Goal: Find specific page/section: Find specific page/section

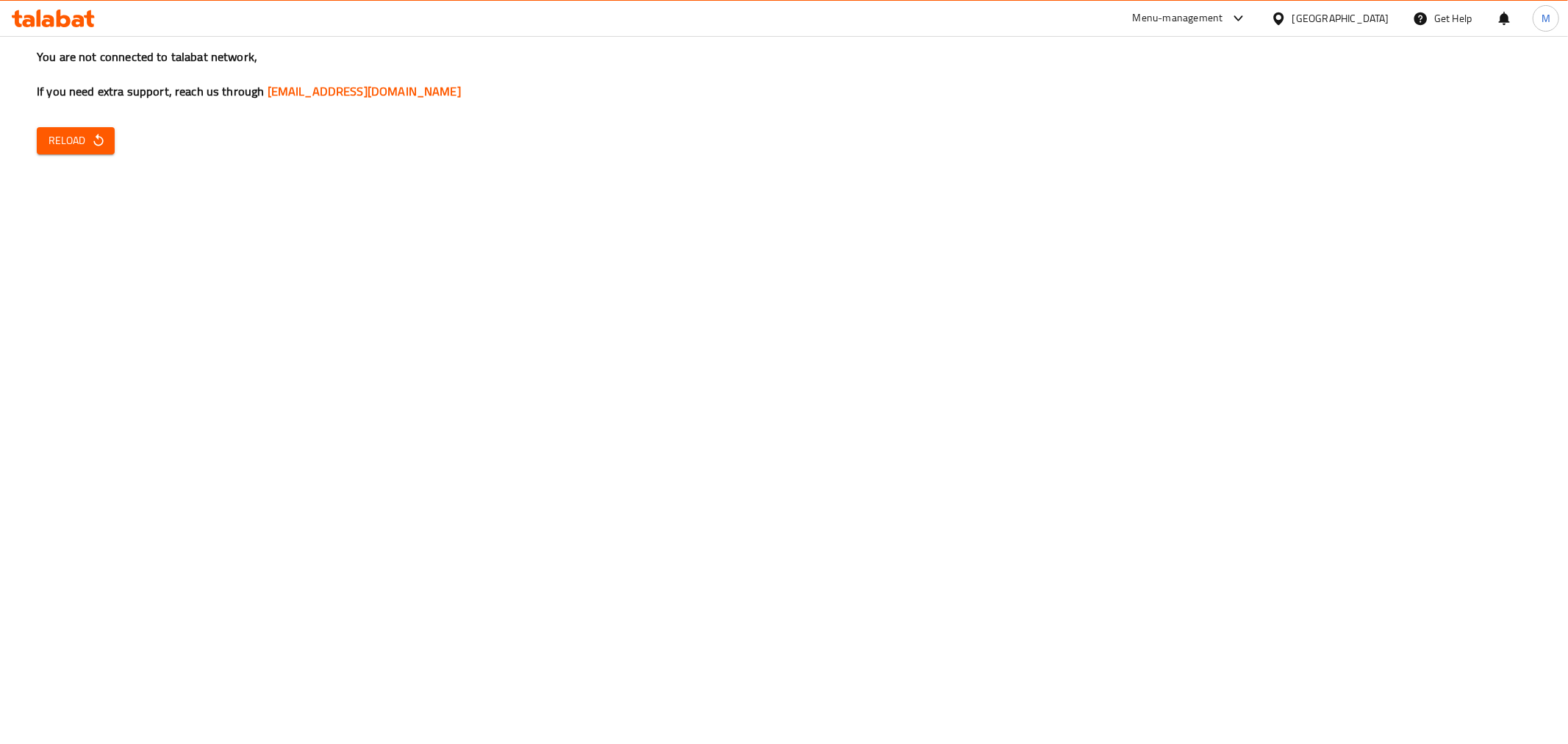
click at [89, 128] on button "Reload" at bounding box center [76, 140] width 77 height 27
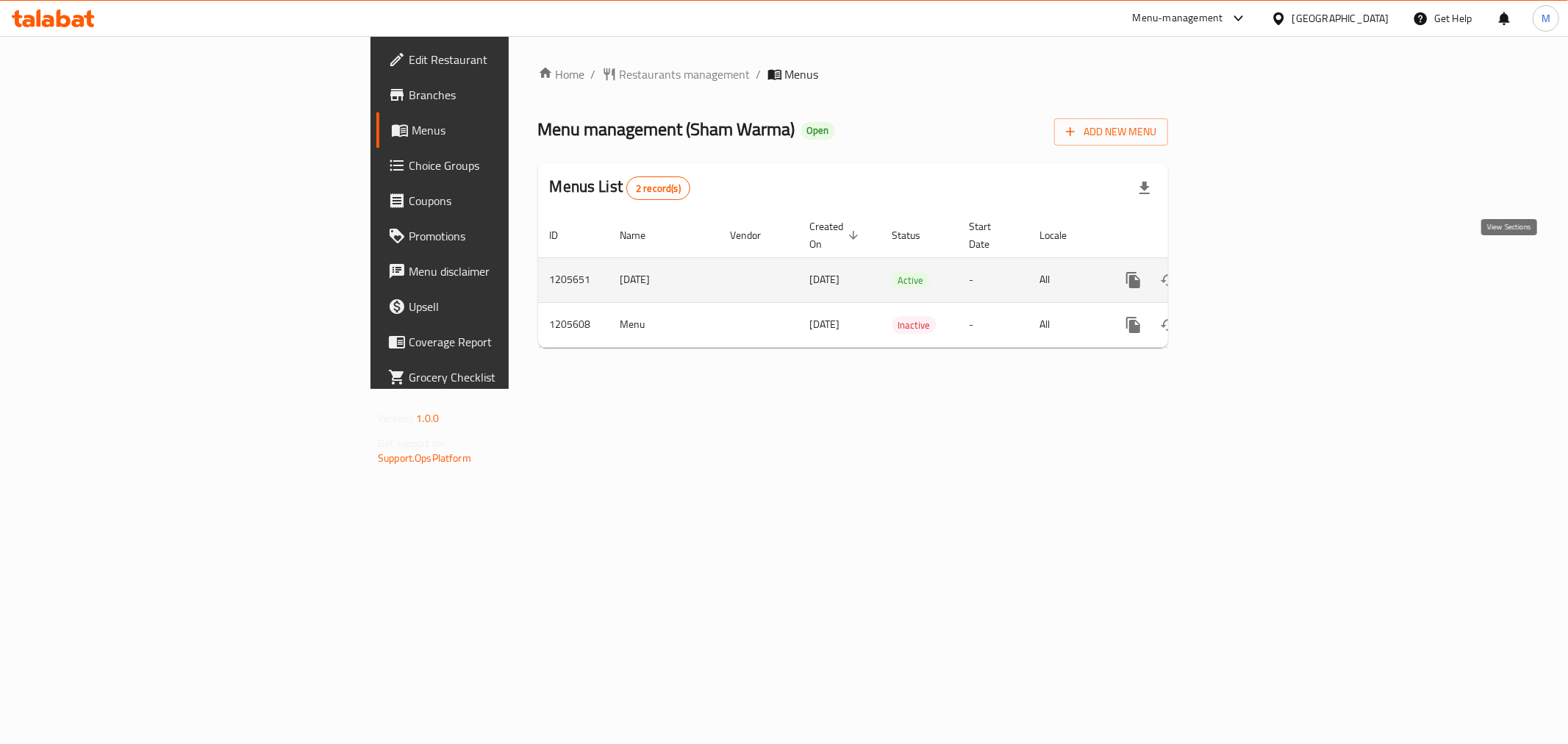
click at [1257, 274] on link "enhanced table" at bounding box center [1240, 280] width 35 height 35
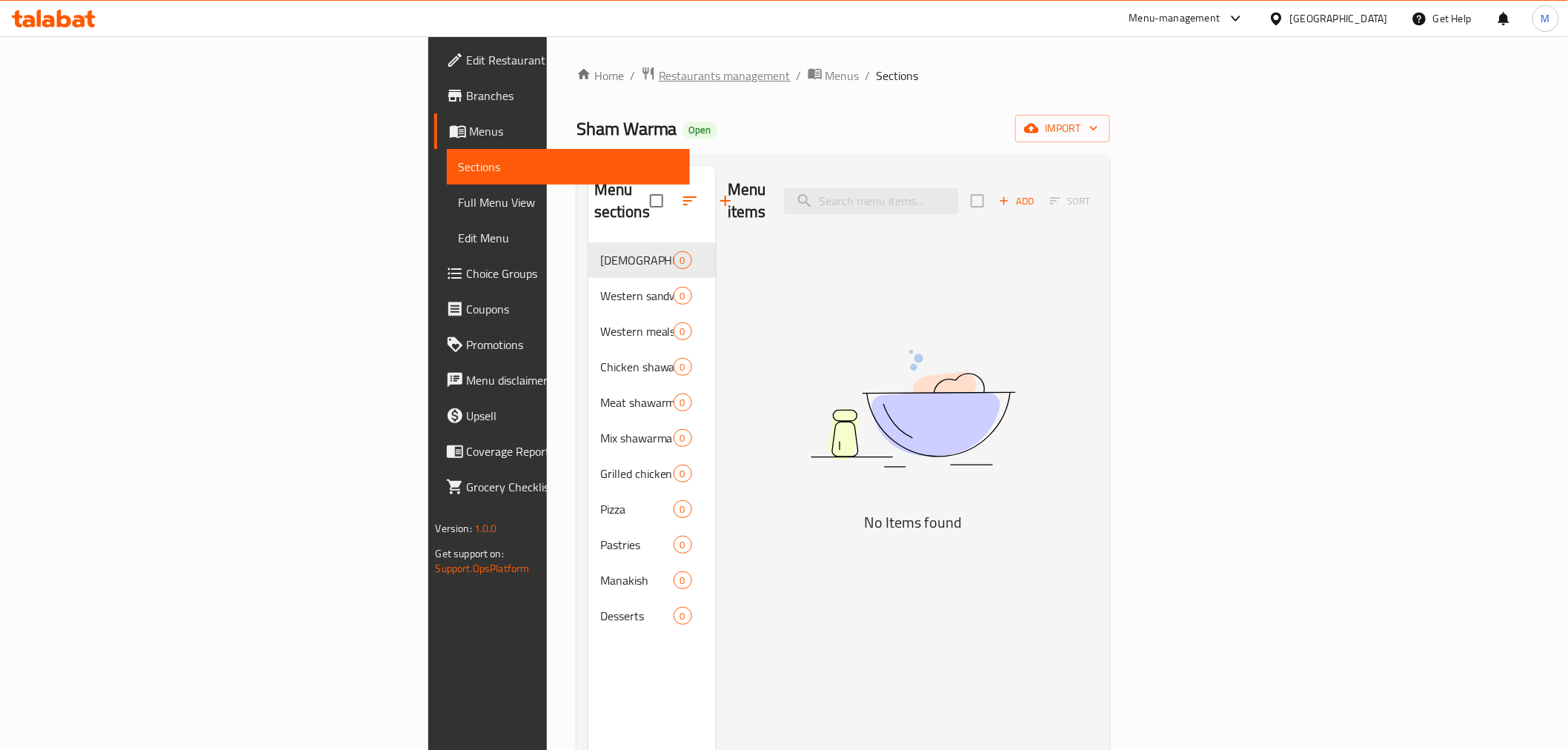
click at [658, 79] on span "Restaurants management" at bounding box center [724, 75] width 132 height 18
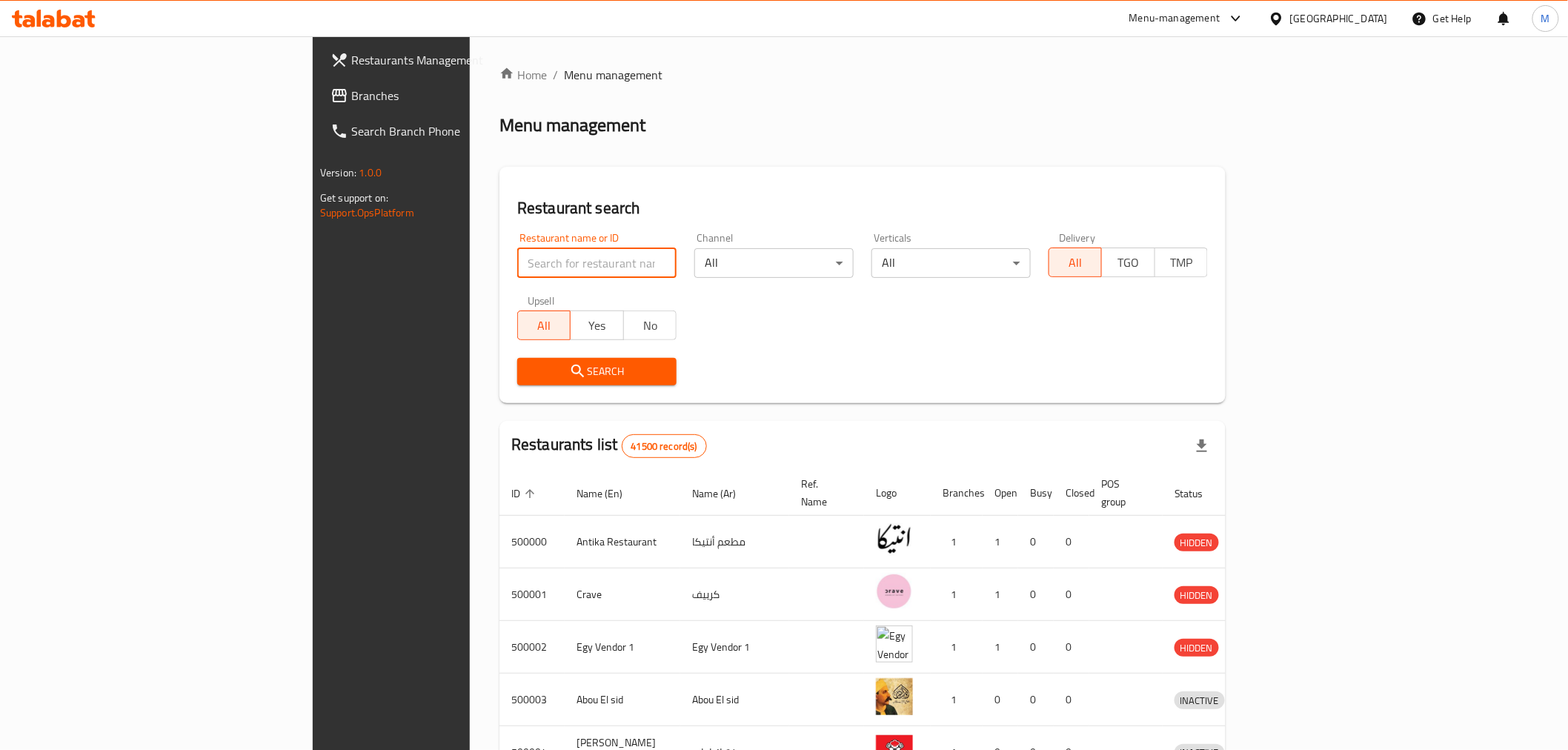
click at [517, 249] on input "search" at bounding box center [596, 263] width 159 height 29
paste input "Burger Club"
type input "Burger Club"
click button "Search" at bounding box center [596, 371] width 159 height 28
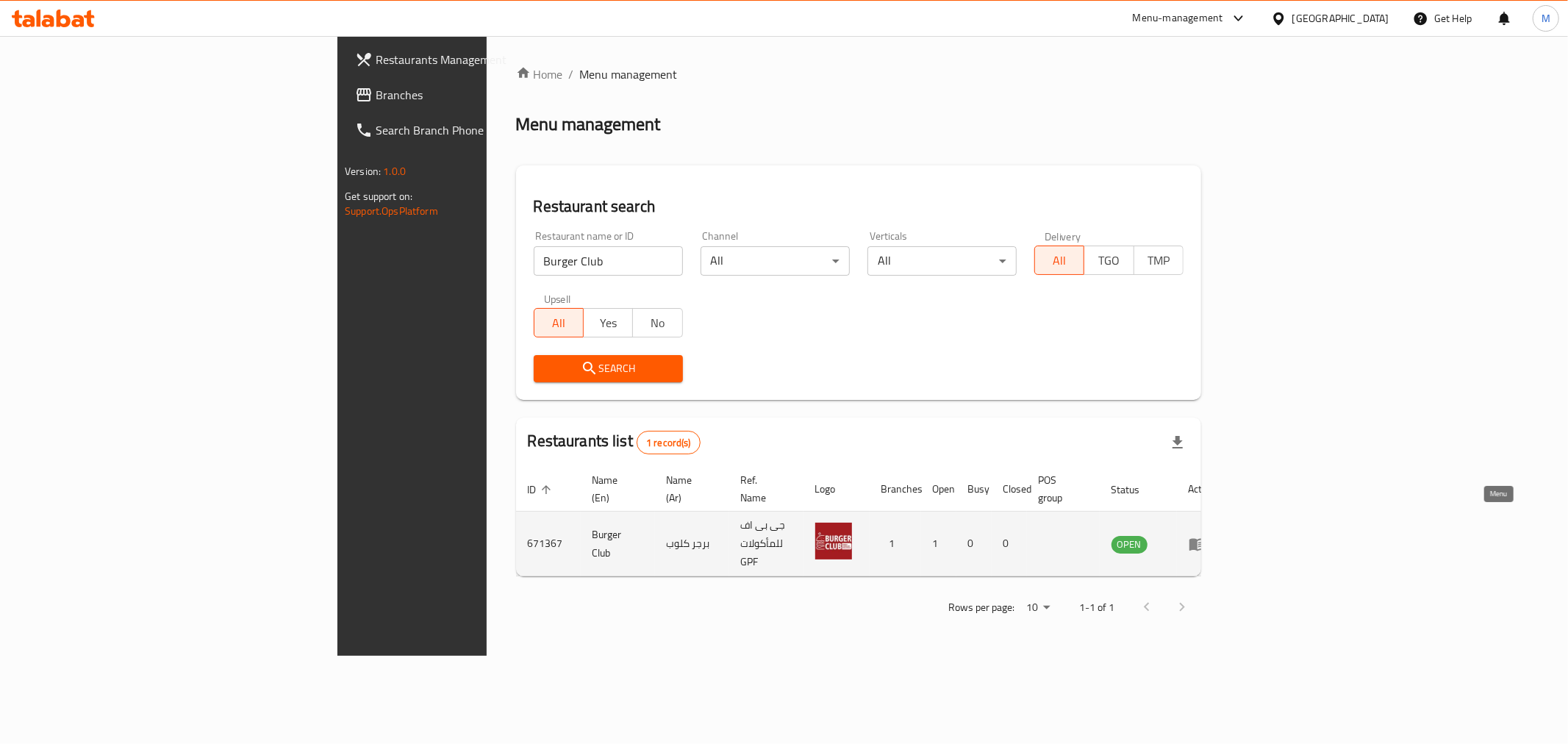
click at [1205, 538] on icon "enhanced table" at bounding box center [1197, 544] width 16 height 12
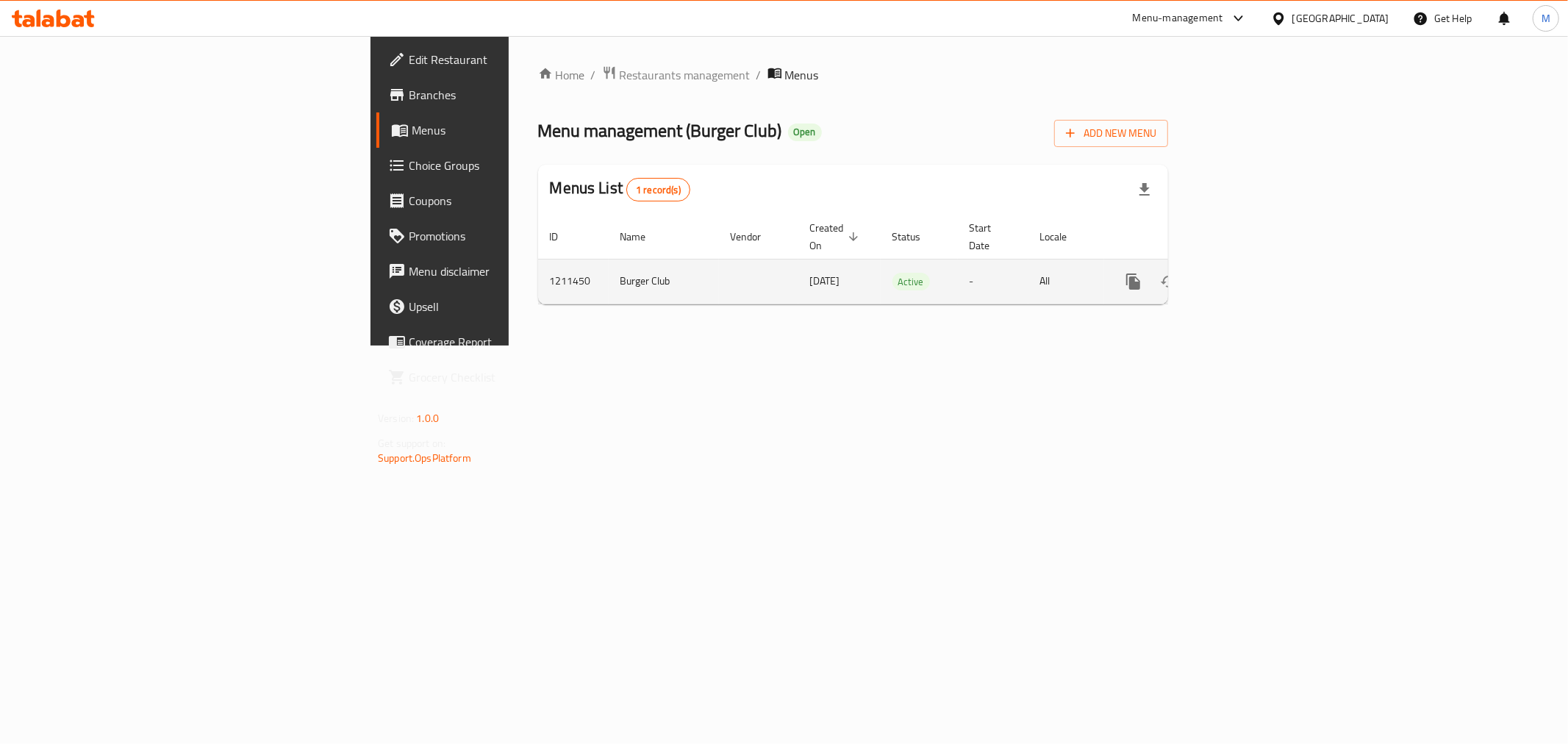
click at [1257, 270] on link "enhanced table" at bounding box center [1240, 282] width 35 height 35
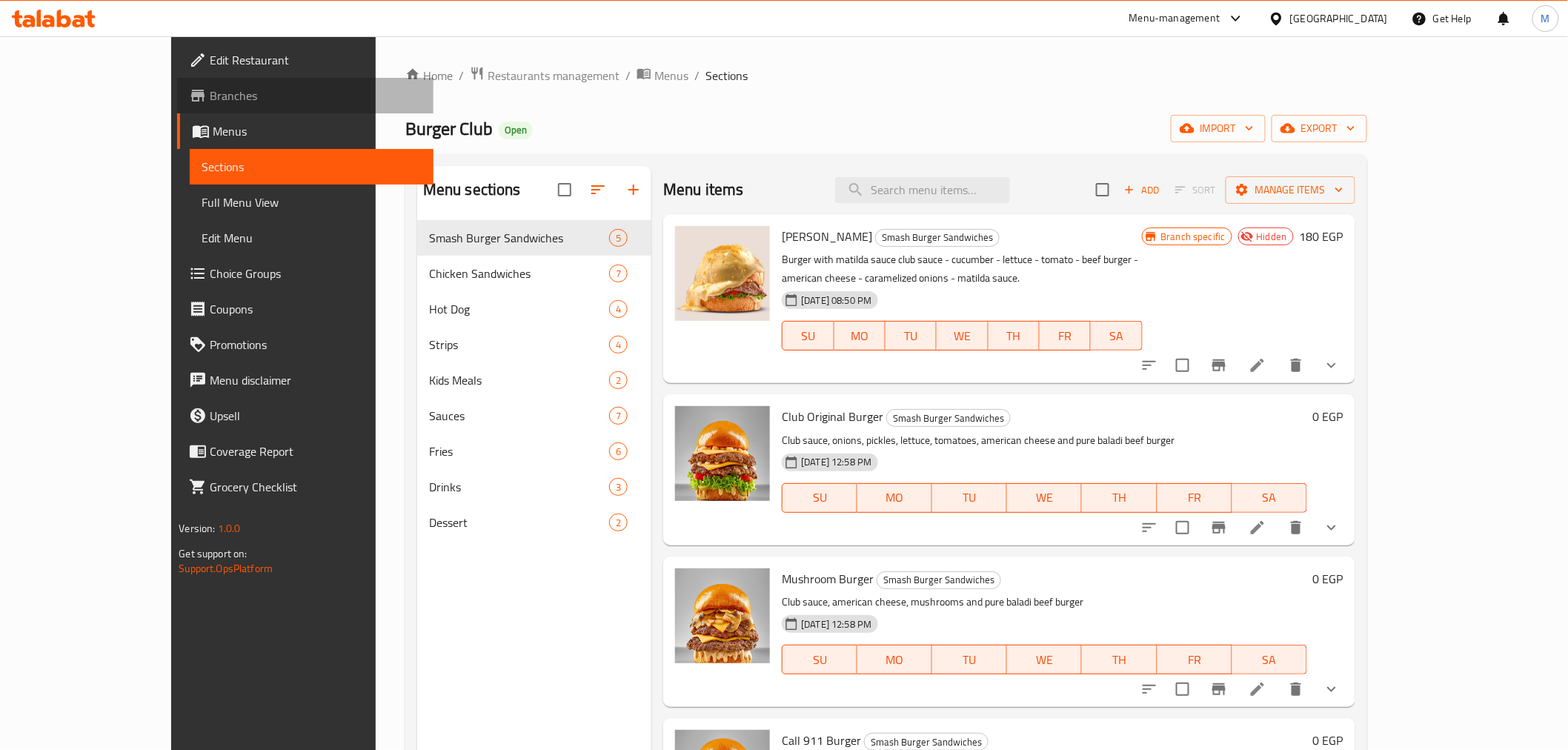
click at [177, 107] on link "Branches" at bounding box center [305, 96] width 256 height 36
